Goal: Find specific page/section: Find specific page/section

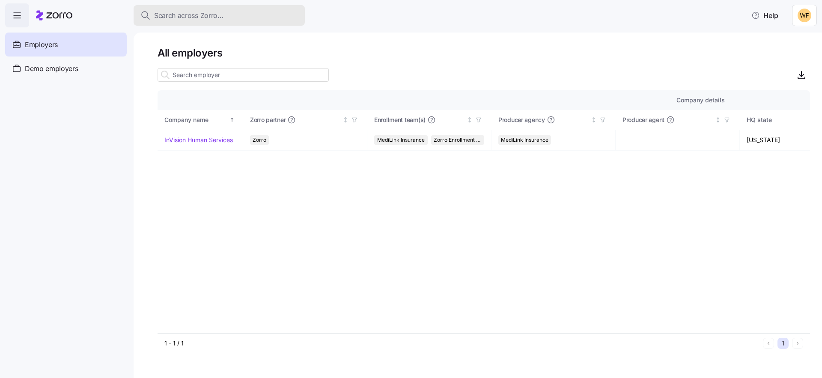
click at [222, 14] on span "Search across Zorro..." at bounding box center [188, 15] width 69 height 11
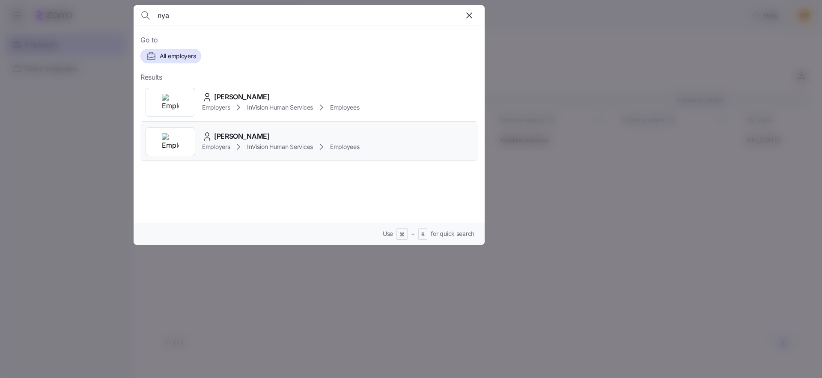
type input "nya"
click at [256, 131] on div "[PERSON_NAME] Employers InVision Human Services Employees" at bounding box center [308, 141] width 337 height 39
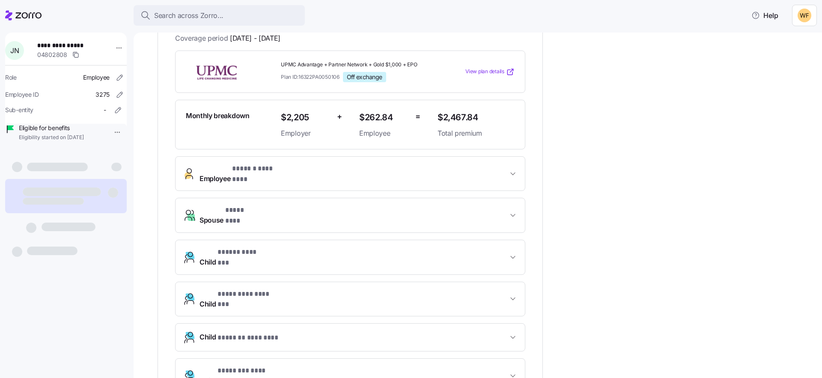
scroll to position [285, 0]
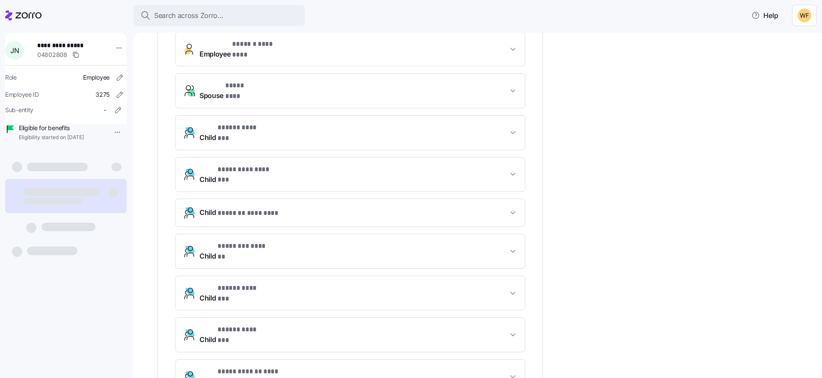
click at [512, 359] on button "**********" at bounding box center [349, 376] width 349 height 34
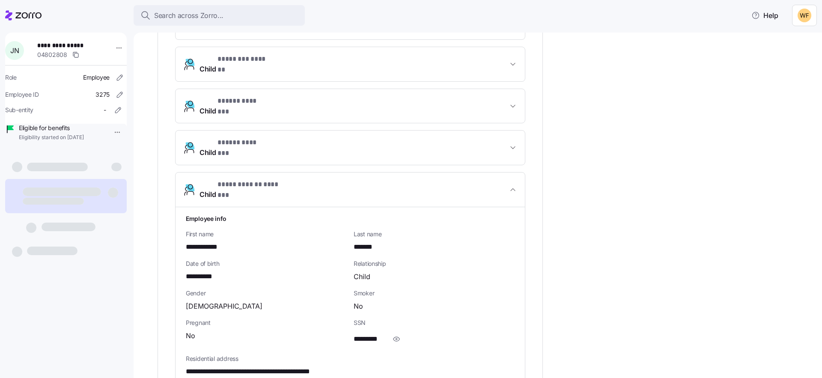
scroll to position [480, 0]
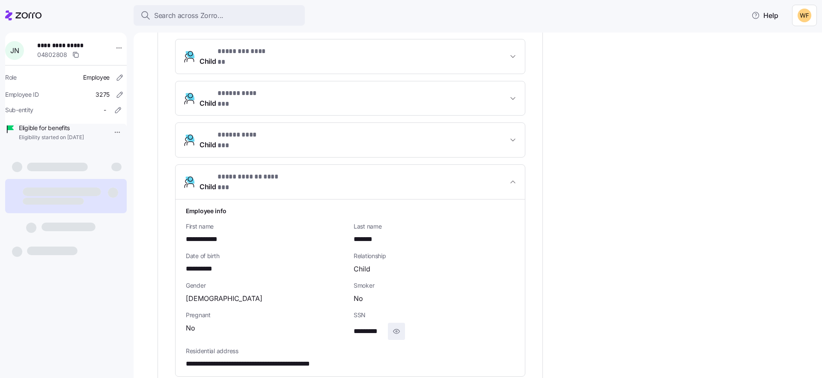
click at [398, 326] on icon "button" at bounding box center [396, 331] width 9 height 10
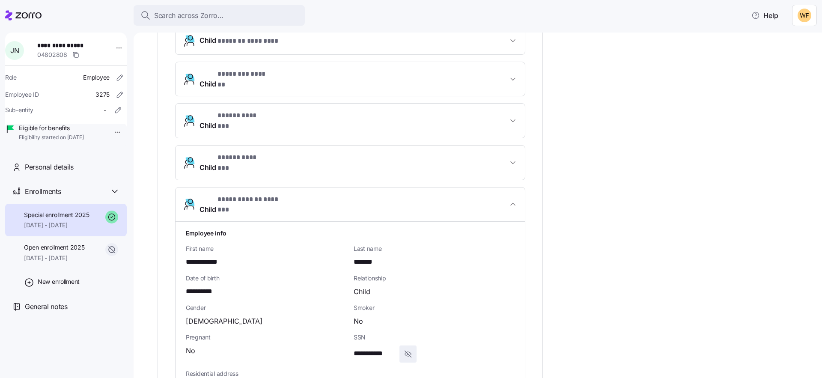
scroll to position [335, 0]
